Goal: Task Accomplishment & Management: Complete application form

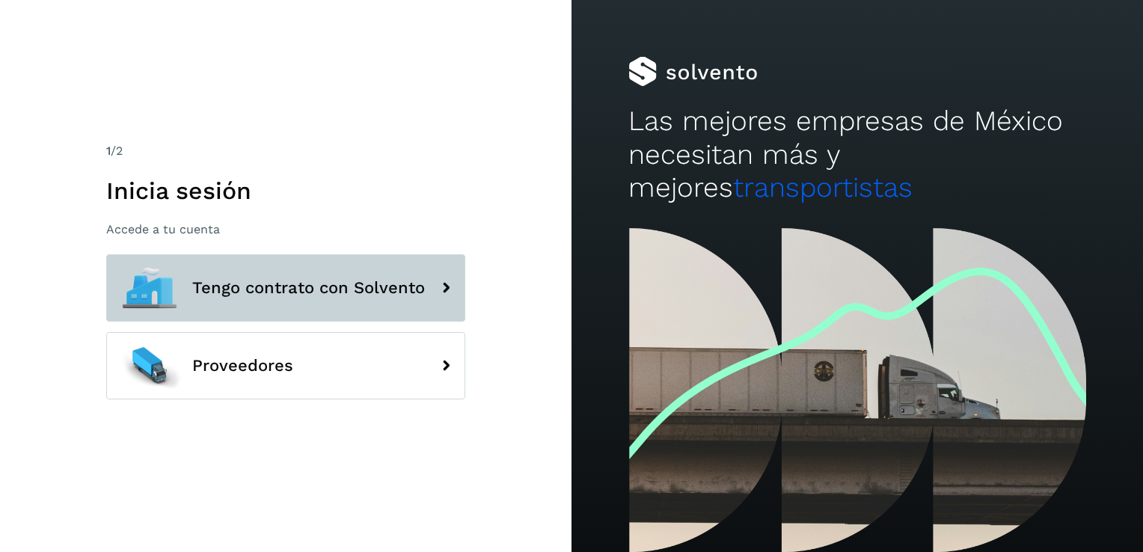
click at [326, 302] on button "Tengo contrato con Solvento" at bounding box center [285, 287] width 359 height 67
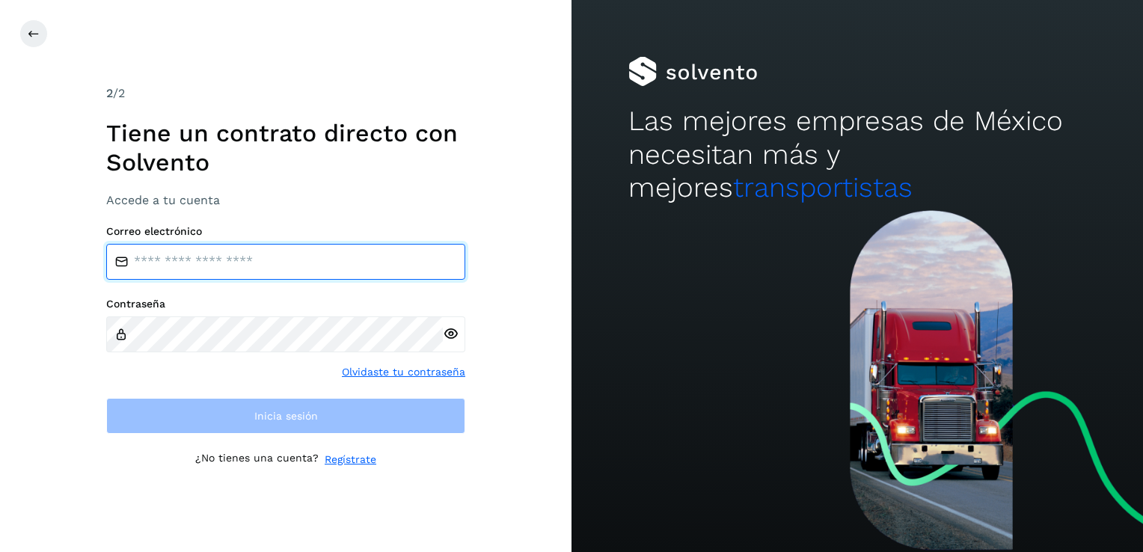
type input "**********"
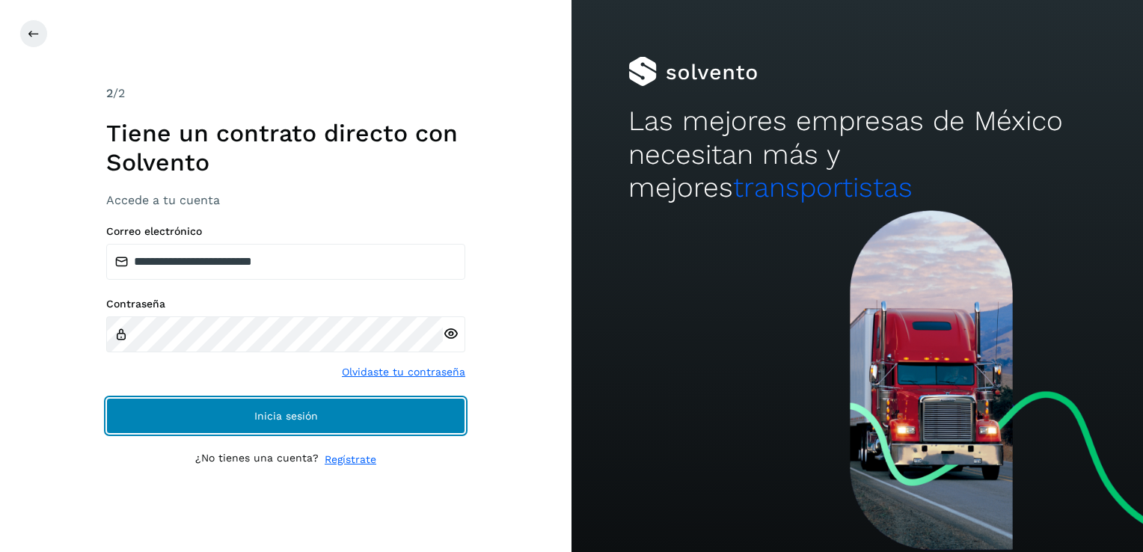
click at [274, 413] on span "Inicia sesión" at bounding box center [286, 416] width 64 height 10
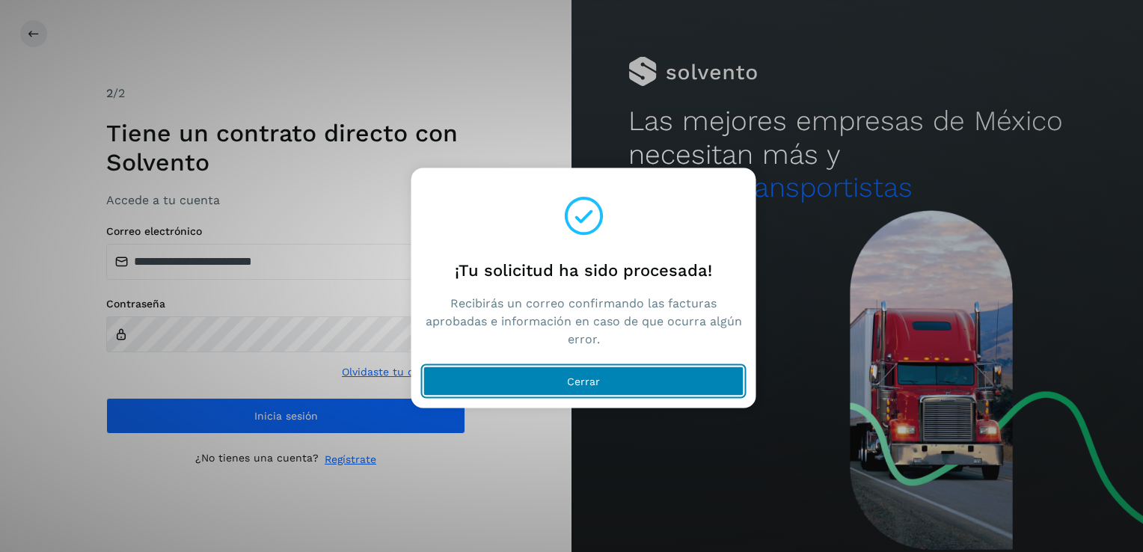
click at [599, 385] on span "Cerrar" at bounding box center [583, 381] width 33 height 10
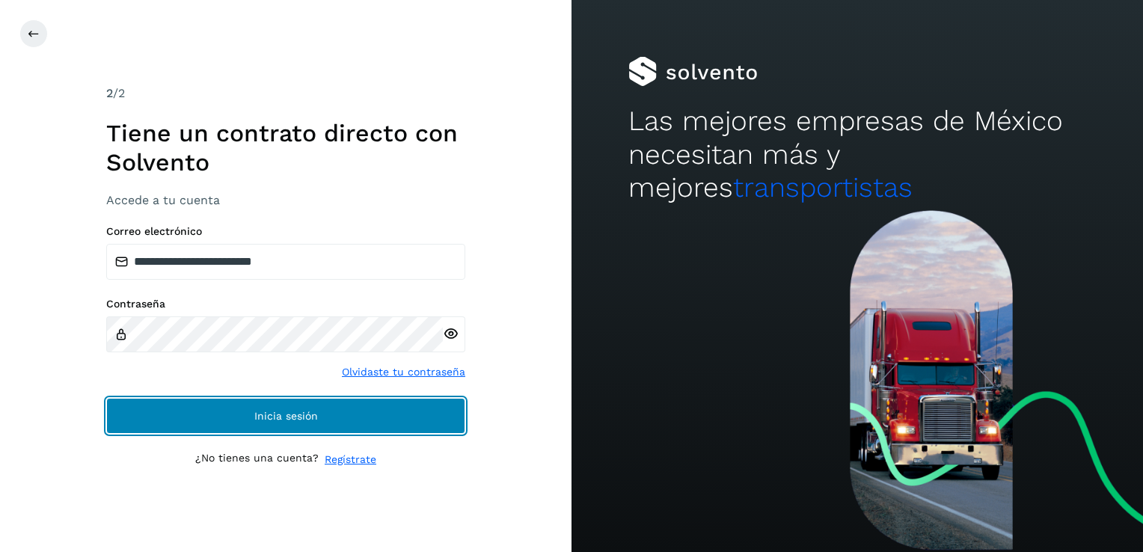
click at [337, 414] on button "Inicia sesión" at bounding box center [285, 416] width 359 height 36
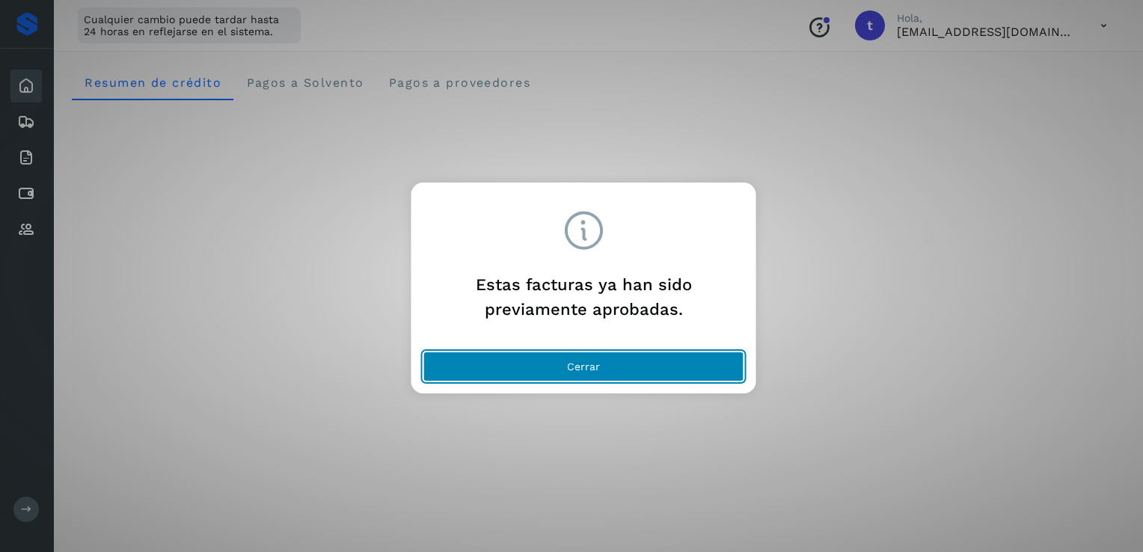
click at [581, 373] on button "Cerrar" at bounding box center [583, 367] width 321 height 30
